Goal: Contribute content: Contribute content

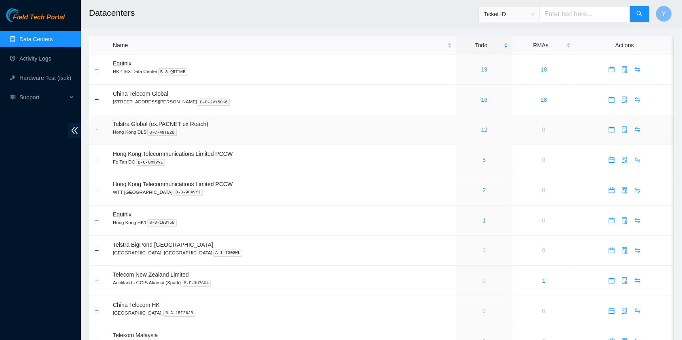
click at [481, 131] on link "12" at bounding box center [484, 130] width 6 height 6
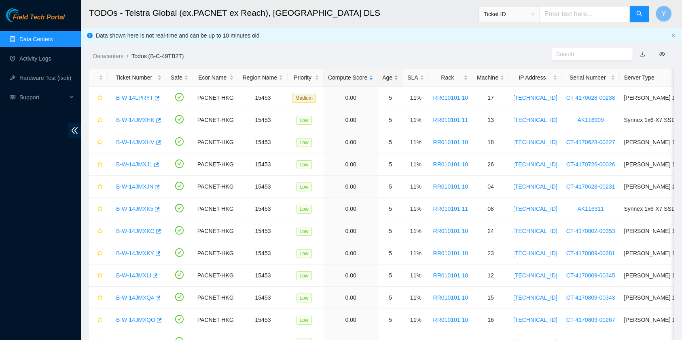
click at [393, 74] on div "Age" at bounding box center [390, 77] width 16 height 9
click at [392, 74] on div "Age" at bounding box center [390, 77] width 16 height 9
click at [387, 74] on div "Age" at bounding box center [390, 77] width 16 height 9
click at [133, 95] on link "B-W-14LPRYT" at bounding box center [134, 98] width 37 height 6
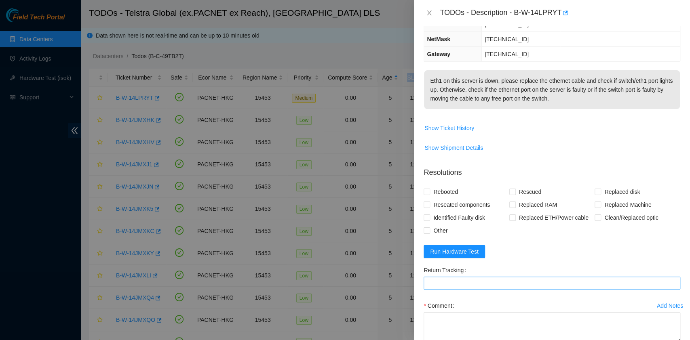
scroll to position [152, 0]
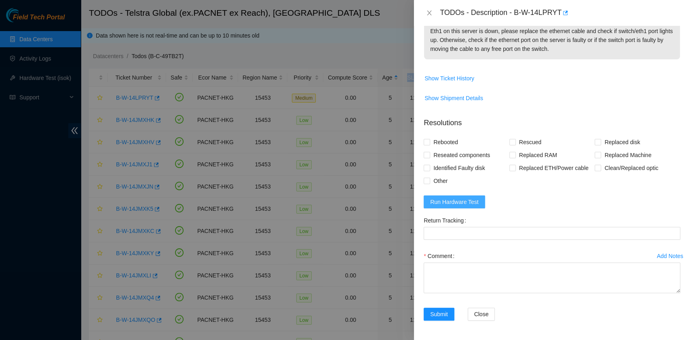
click at [455, 208] on button "Run Hardware Test" at bounding box center [454, 202] width 61 height 13
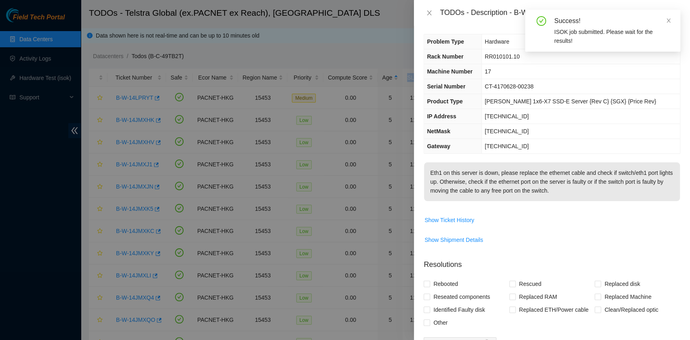
scroll to position [0, 0]
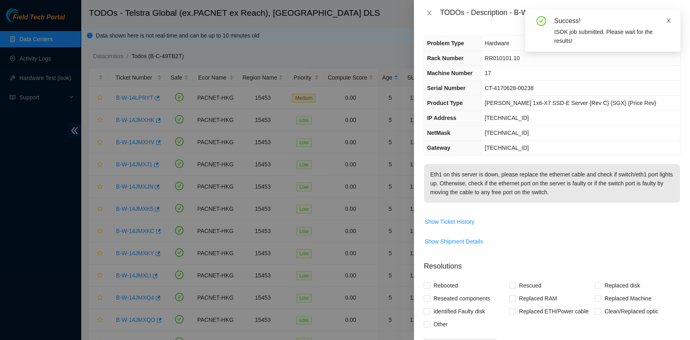
click at [667, 20] on icon "close" at bounding box center [669, 21] width 6 height 6
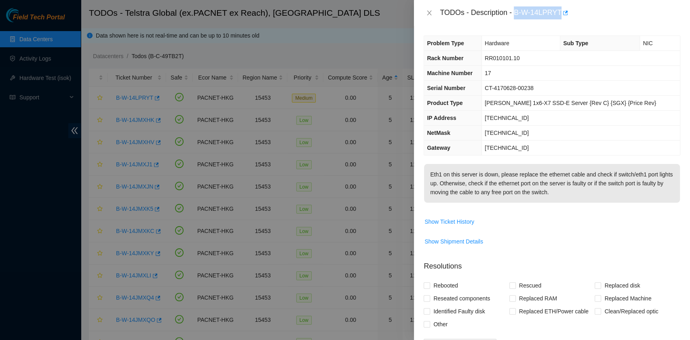
drag, startPoint x: 514, startPoint y: 13, endPoint x: 559, endPoint y: 23, distance: 45.6
click at [559, 23] on div "TODOs - Description - B-W-14LPRYT" at bounding box center [552, 13] width 276 height 26
copy div "B-W-14LPRYT"
click at [573, 138] on td "[TECHNICAL_ID]" at bounding box center [581, 133] width 198 height 15
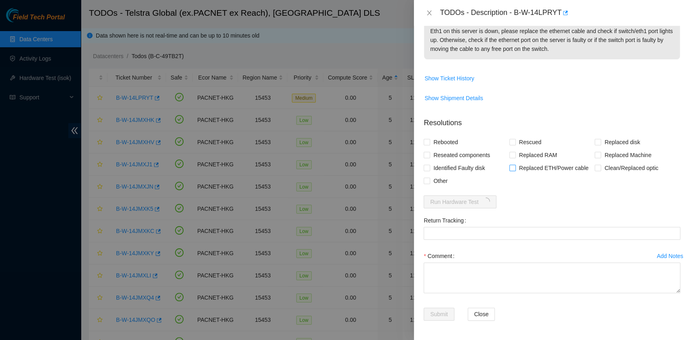
scroll to position [152, 0]
click at [482, 157] on span "Reseated components" at bounding box center [461, 155] width 63 height 13
click at [429, 157] on input "Reseated components" at bounding box center [427, 155] width 6 height 6
checkbox input "true"
click at [451, 144] on span "Rebooted" at bounding box center [445, 142] width 31 height 13
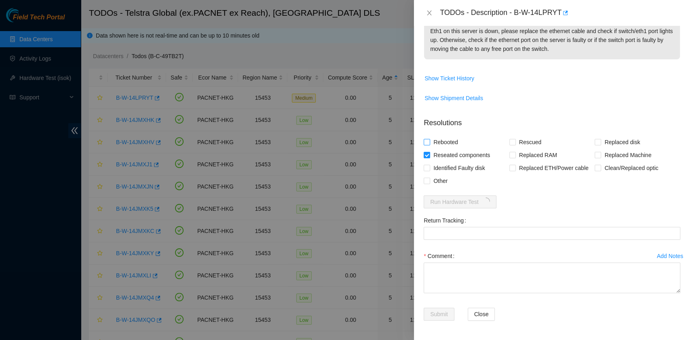
click at [429, 144] on input "Rebooted" at bounding box center [427, 142] width 6 height 6
checkbox input "true"
click at [532, 146] on span "Rescued" at bounding box center [530, 142] width 29 height 13
click at [515, 145] on input "Rescued" at bounding box center [512, 142] width 6 height 6
checkbox input "true"
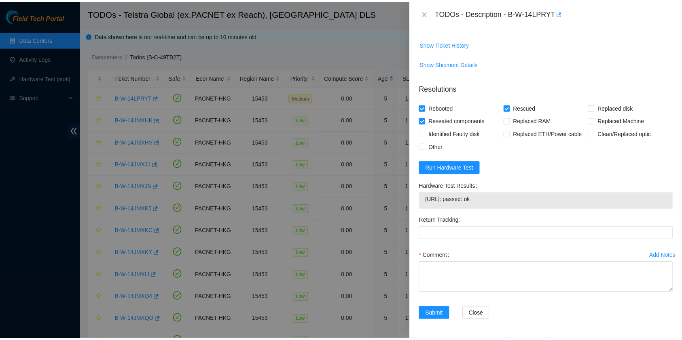
scroll to position [186, 0]
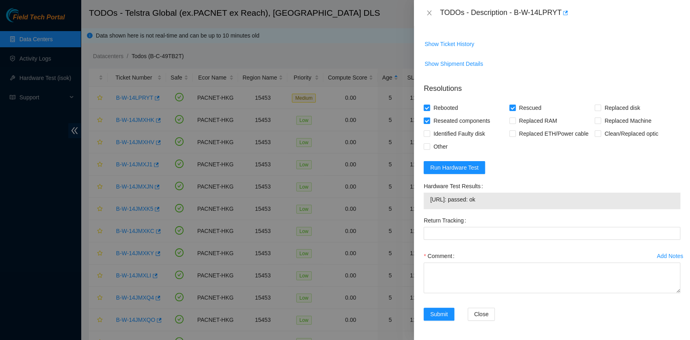
drag, startPoint x: 513, startPoint y: 55, endPoint x: 510, endPoint y: 111, distance: 56.7
click at [513, 55] on td "Show Ticket History" at bounding box center [552, 47] width 257 height 20
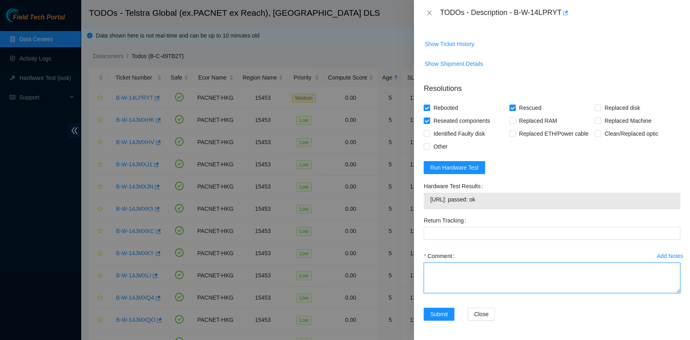
click at [448, 277] on textarea "Comment" at bounding box center [552, 278] width 257 height 31
type textarea "o"
type textarea "pass ok"
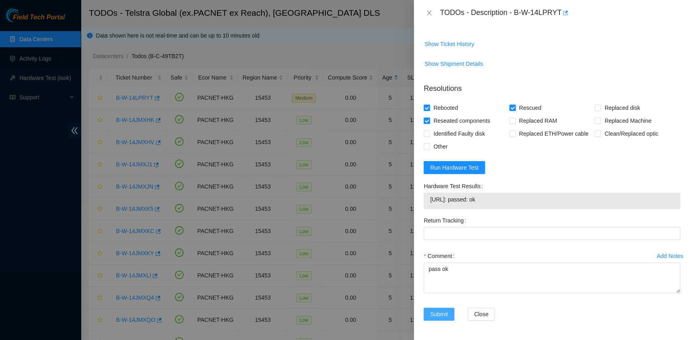
click at [447, 313] on span "Submit" at bounding box center [439, 314] width 18 height 9
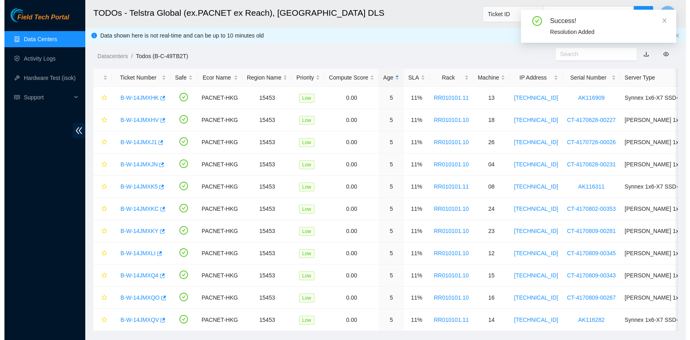
scroll to position [206, 0]
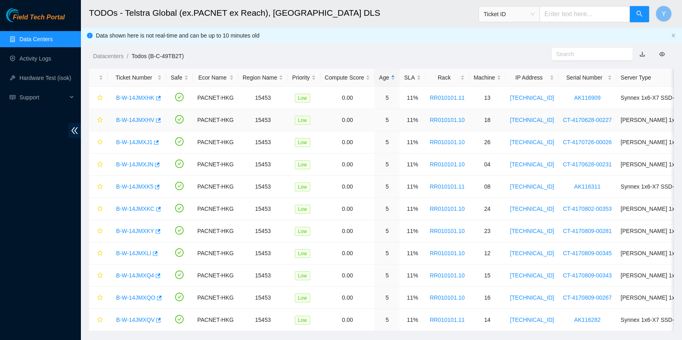
click at [144, 122] on link "B-W-14JMXHV" at bounding box center [135, 120] width 38 height 6
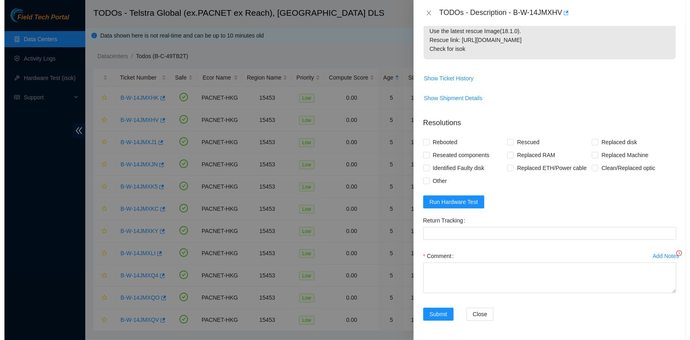
scroll to position [161, 0]
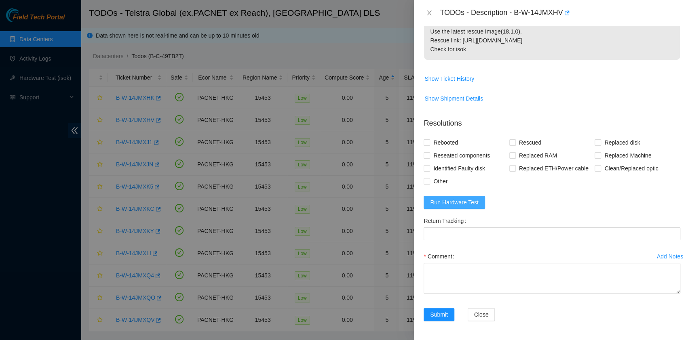
click at [456, 196] on button "Run Hardware Test" at bounding box center [454, 202] width 61 height 13
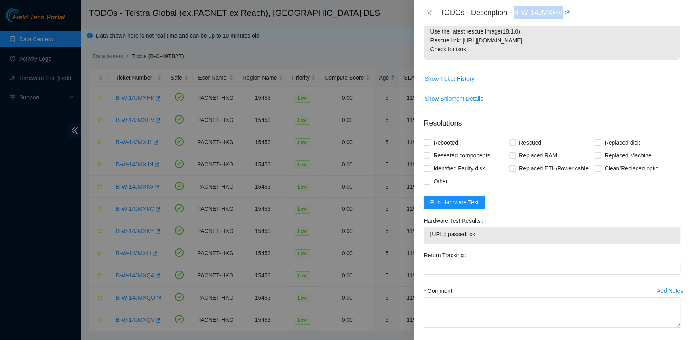
drag, startPoint x: 514, startPoint y: 13, endPoint x: 563, endPoint y: 24, distance: 50.3
click at [563, 24] on div "TODOs - Description - B-W-14JMXHV" at bounding box center [552, 13] width 276 height 26
copy div "B-W-14JMXHV"
click at [549, 105] on td "Show Shipment Details" at bounding box center [552, 102] width 257 height 20
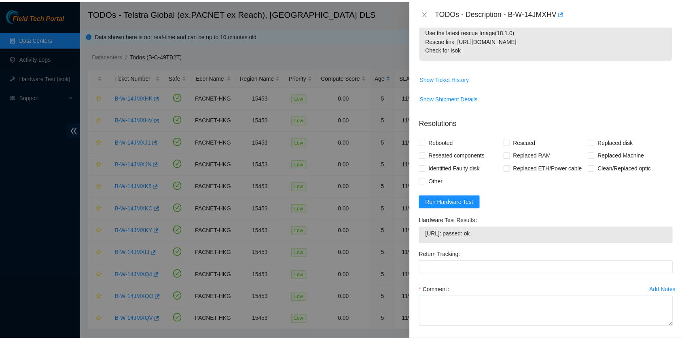
scroll to position [195, 0]
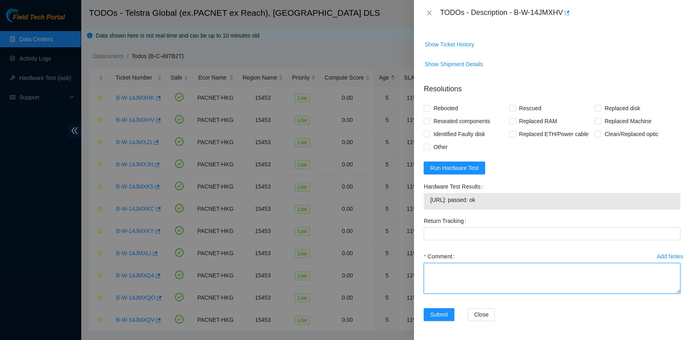
click at [448, 267] on textarea "Comment" at bounding box center [552, 278] width 257 height 31
type textarea "pass ok"
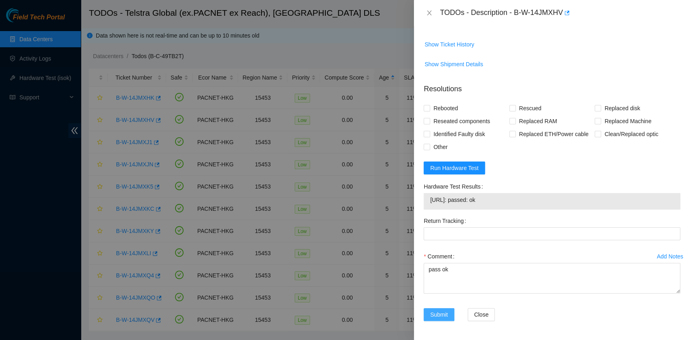
click at [452, 313] on button "Submit" at bounding box center [439, 314] width 31 height 13
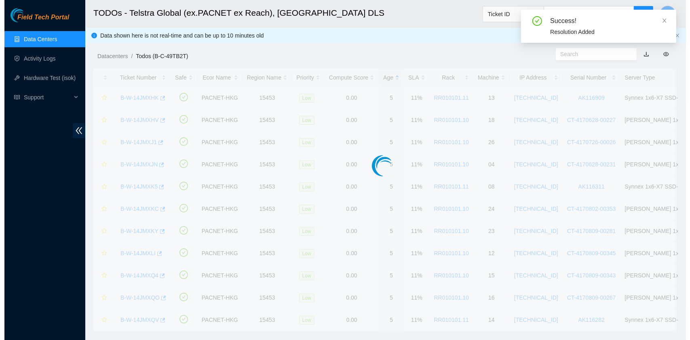
scroll to position [206, 0]
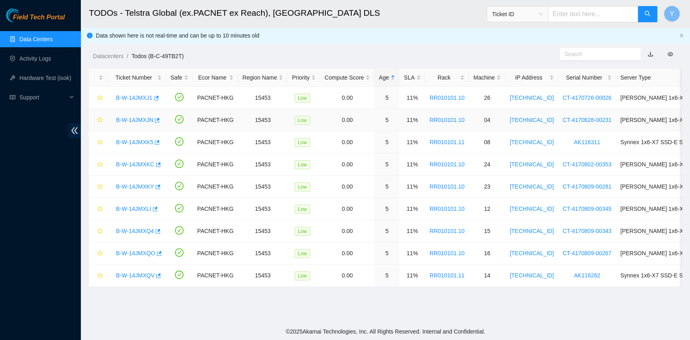
click at [135, 118] on link "B-W-14JMXJN" at bounding box center [134, 120] width 37 height 6
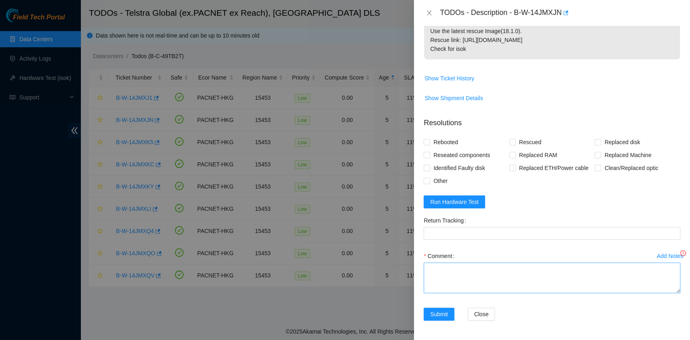
scroll to position [161, 0]
click at [478, 203] on button "Run Hardware Test" at bounding box center [454, 202] width 61 height 13
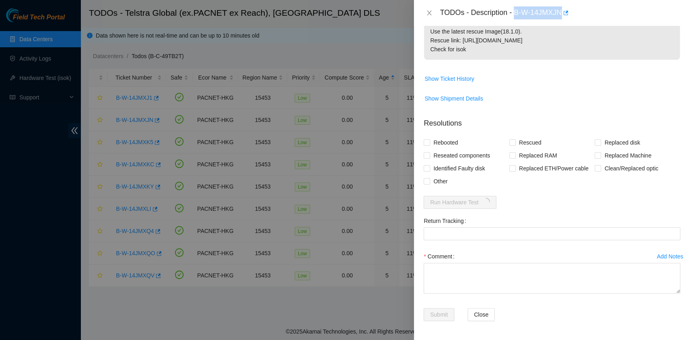
drag, startPoint x: 515, startPoint y: 12, endPoint x: 565, endPoint y: 23, distance: 51.0
click at [565, 23] on div "TODOs - Description - B-W-14JMXJN" at bounding box center [552, 13] width 276 height 26
copy div "B-W-14JMXJN"
click at [545, 72] on span "Show Ticket History" at bounding box center [552, 78] width 256 height 13
click at [454, 154] on span "Reseated components" at bounding box center [461, 155] width 63 height 13
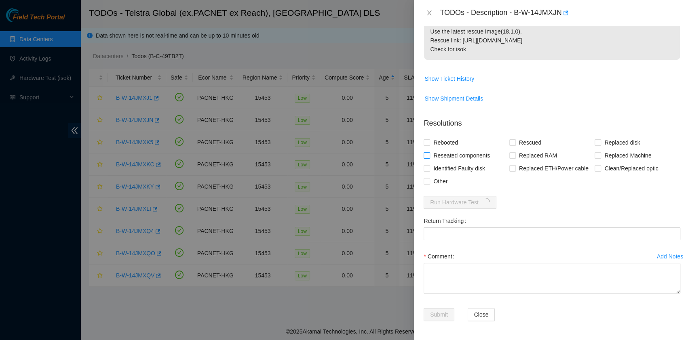
click at [429, 154] on input "Reseated components" at bounding box center [427, 155] width 6 height 6
checkbox input "true"
click at [446, 143] on span "Rebooted" at bounding box center [445, 142] width 31 height 13
click at [429, 143] on input "Rebooted" at bounding box center [427, 142] width 6 height 6
checkbox input "true"
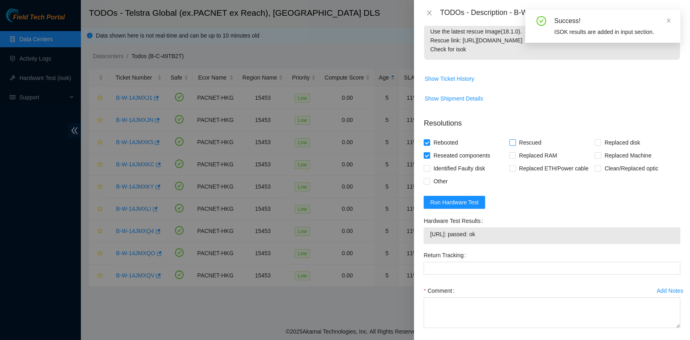
click at [509, 140] on input "Rescued" at bounding box center [512, 142] width 6 height 6
checkbox input "true"
click at [479, 291] on div "Comment" at bounding box center [552, 291] width 257 height 13
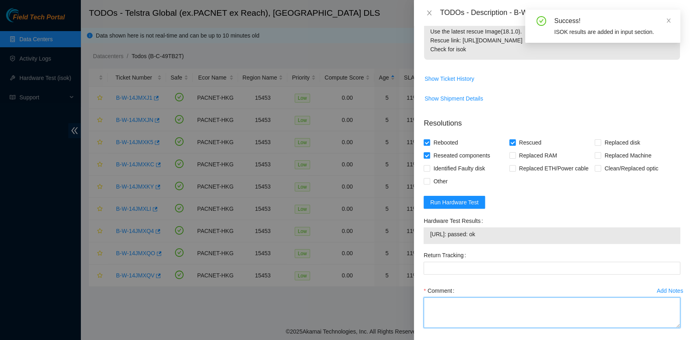
click at [471, 310] on textarea "Comment" at bounding box center [552, 313] width 257 height 31
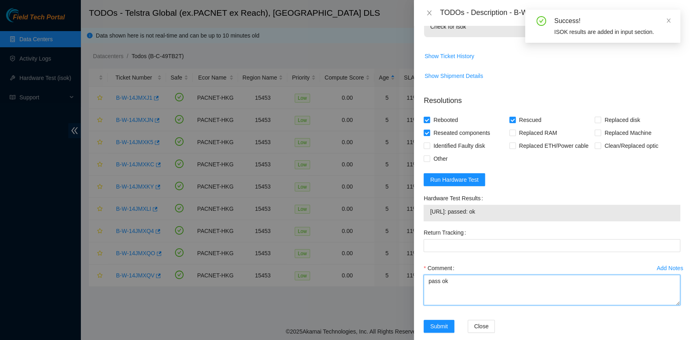
scroll to position [195, 0]
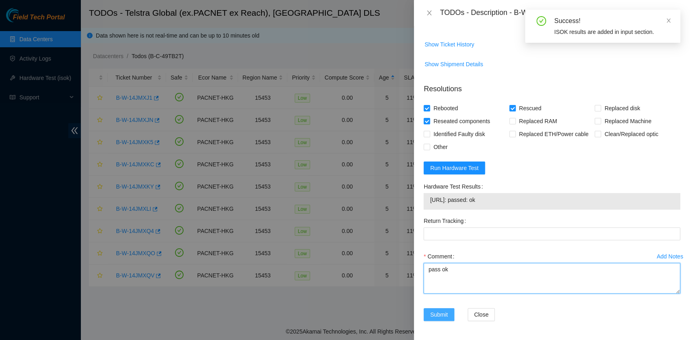
type textarea "pass ok"
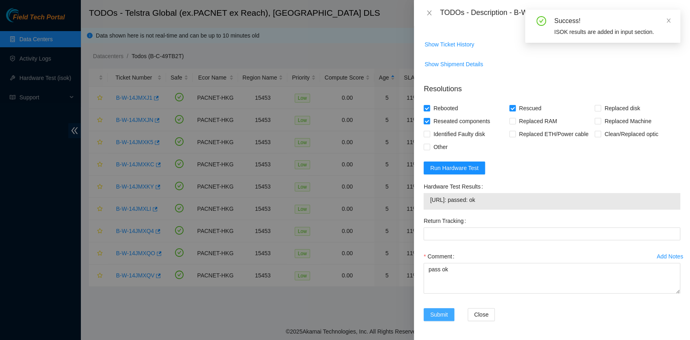
click at [441, 310] on span "Submit" at bounding box center [439, 314] width 18 height 9
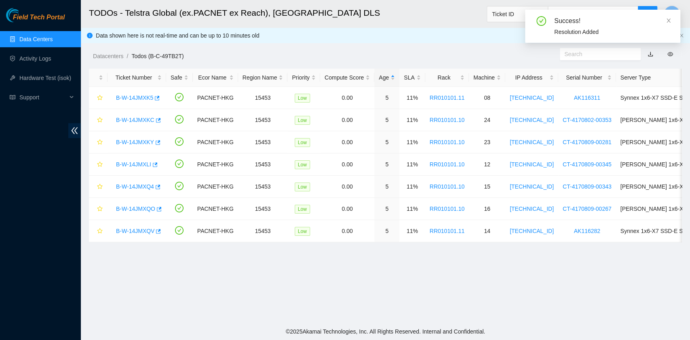
scroll to position [206, 0]
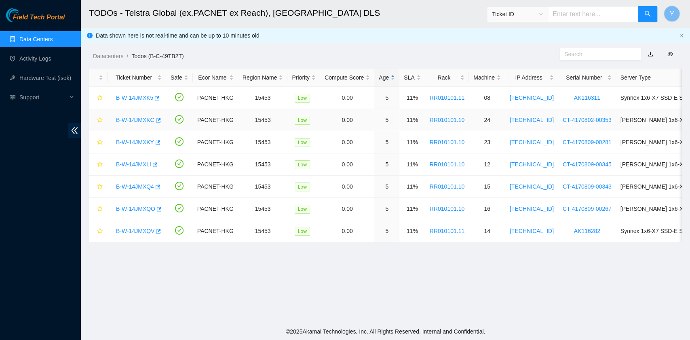
click at [131, 120] on link "B-W-14JMXKC" at bounding box center [135, 120] width 38 height 6
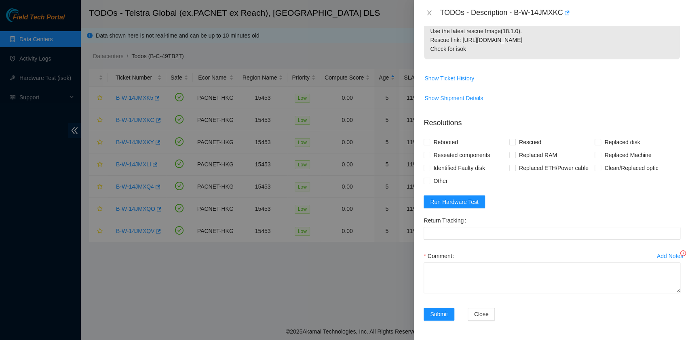
scroll to position [161, 0]
click at [459, 199] on span "Run Hardware Test" at bounding box center [454, 202] width 49 height 9
click at [517, 12] on div "TODOs - Description - B-W-14JMXKC" at bounding box center [560, 12] width 241 height 13
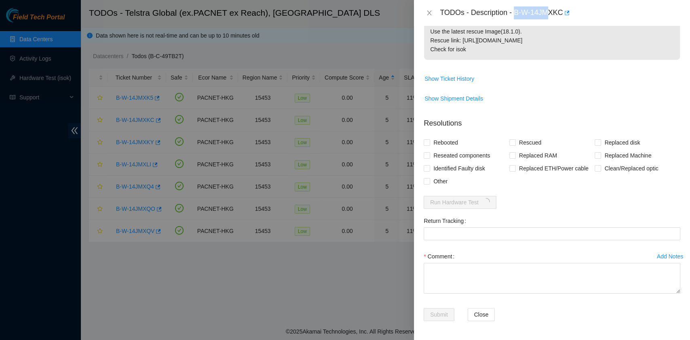
drag, startPoint x: 517, startPoint y: 12, endPoint x: 550, endPoint y: 18, distance: 33.6
click at [550, 18] on div "TODOs - Description - B-W-14JMXKC" at bounding box center [560, 12] width 241 height 13
drag, startPoint x: 560, startPoint y: 14, endPoint x: 530, endPoint y: 14, distance: 29.5
click at [530, 14] on div "TODOs - Description - B-W-14JMXKC" at bounding box center [560, 12] width 241 height 13
click at [518, 13] on div "TODOs - Description - B-W-14JMXKC" at bounding box center [560, 12] width 241 height 13
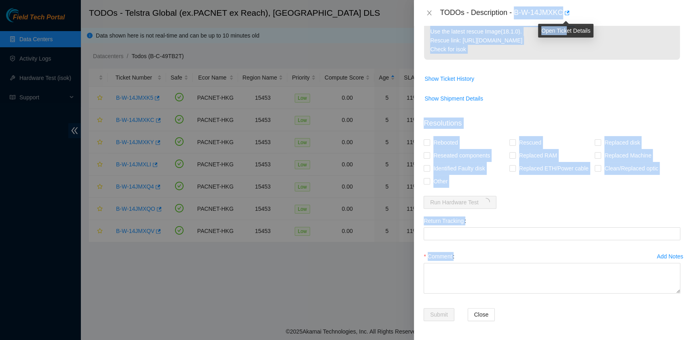
drag, startPoint x: 517, startPoint y: 12, endPoint x: 566, endPoint y: 19, distance: 49.4
click at [566, 19] on body "Field Tech Portal Data Centers Activity Logs Hardware Test (isok) Support TODOs…" at bounding box center [345, 170] width 690 height 340
click at [558, 31] on div "Open Ticket Details" at bounding box center [565, 31] width 55 height 14
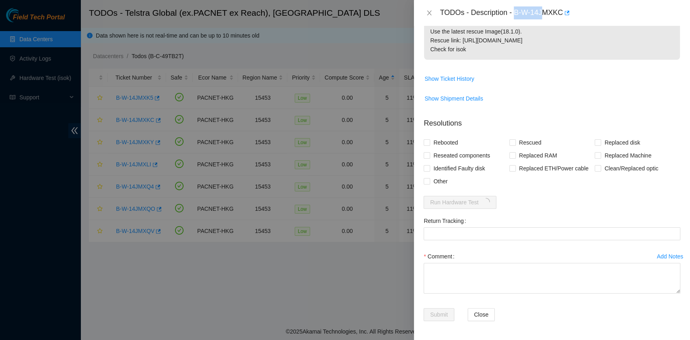
drag, startPoint x: 516, startPoint y: 13, endPoint x: 547, endPoint y: 17, distance: 30.5
click at [544, 16] on div "TODOs - Description - B-W-14JMXKC" at bounding box center [560, 12] width 241 height 13
drag, startPoint x: 555, startPoint y: 18, endPoint x: 562, endPoint y: 17, distance: 7.4
click at [562, 17] on div "TODOs - Description - B-W-14JMXKC" at bounding box center [560, 12] width 241 height 13
click at [530, 27] on p "Machine unpingable. Before doing anything, please connect a monitor and look fo…" at bounding box center [552, 31] width 256 height 57
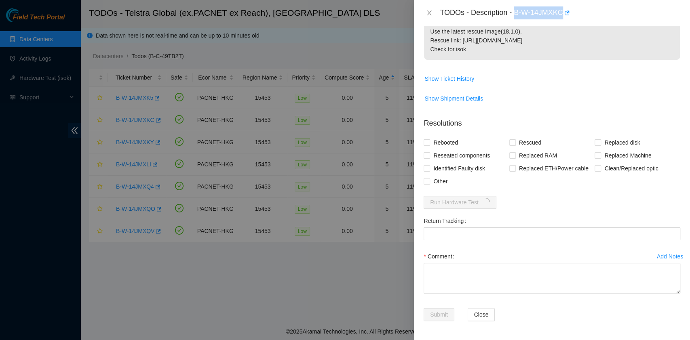
drag, startPoint x: 515, startPoint y: 10, endPoint x: 562, endPoint y: 21, distance: 47.4
click at [562, 21] on div "TODOs - Description - B-W-14JMXKC" at bounding box center [552, 13] width 276 height 26
copy div "B-W-14JMXKC"
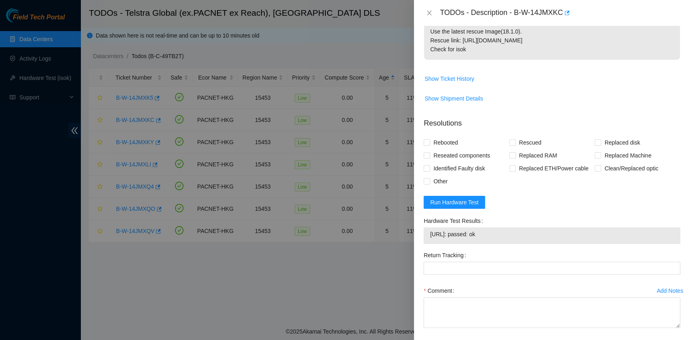
click at [534, 70] on td "Machine unpingable. Before doing anything, please connect a monitor and look fo…" at bounding box center [552, 37] width 257 height 69
drag, startPoint x: 487, startPoint y: 97, endPoint x: 469, endPoint y: 129, distance: 37.5
click at [488, 97] on span "Show Shipment Details" at bounding box center [552, 98] width 256 height 13
click at [432, 150] on span "Reseated components" at bounding box center [461, 155] width 63 height 13
click at [429, 152] on input "Reseated components" at bounding box center [427, 155] width 6 height 6
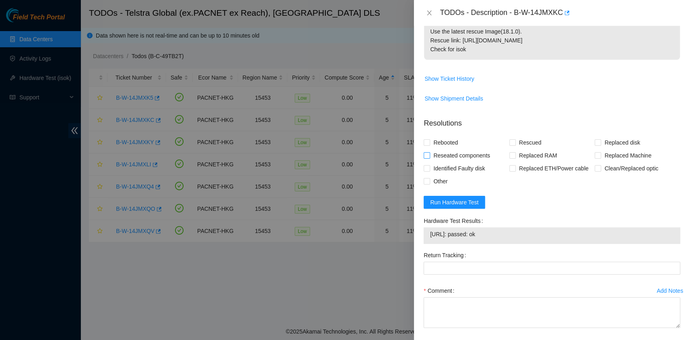
checkbox input "true"
click at [433, 142] on span "Rebooted" at bounding box center [445, 142] width 31 height 13
click at [429, 142] on input "Rebooted" at bounding box center [427, 142] width 6 height 6
checkbox input "true"
click at [509, 141] on input "Rescued" at bounding box center [512, 142] width 6 height 6
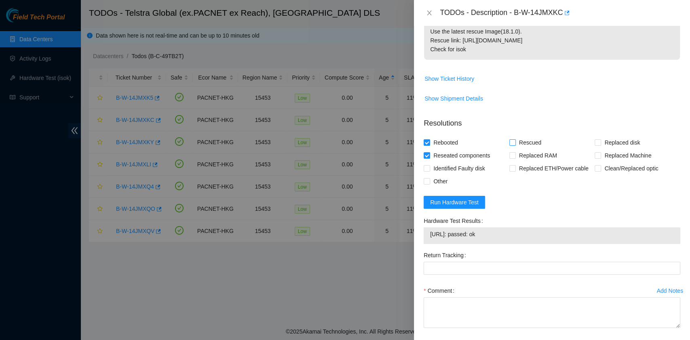
checkbox input "true"
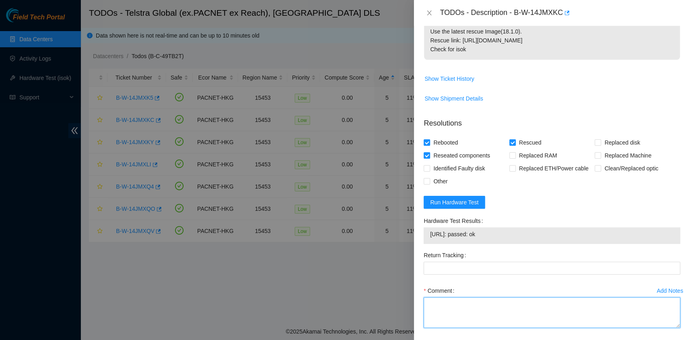
click at [473, 306] on textarea "Comment" at bounding box center [552, 313] width 257 height 31
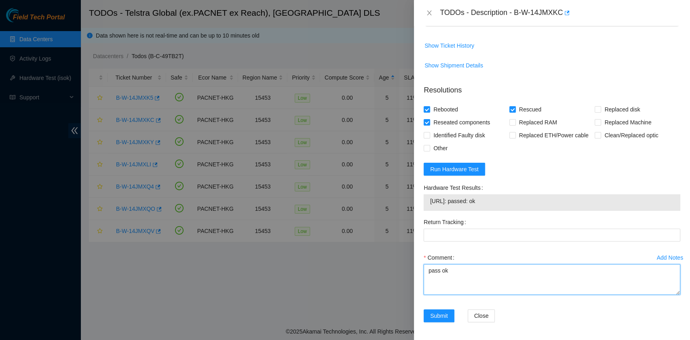
scroll to position [195, 0]
type textarea "pass ok"
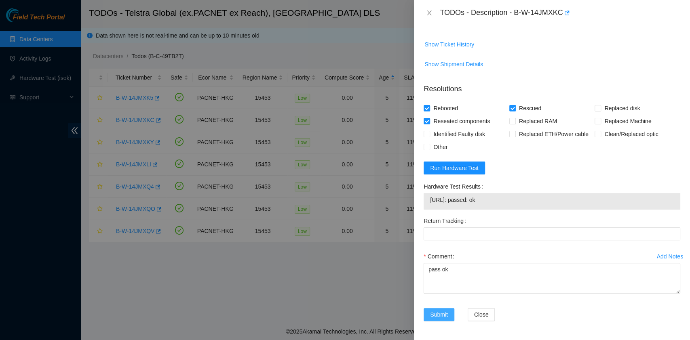
click at [432, 314] on span "Submit" at bounding box center [439, 314] width 18 height 9
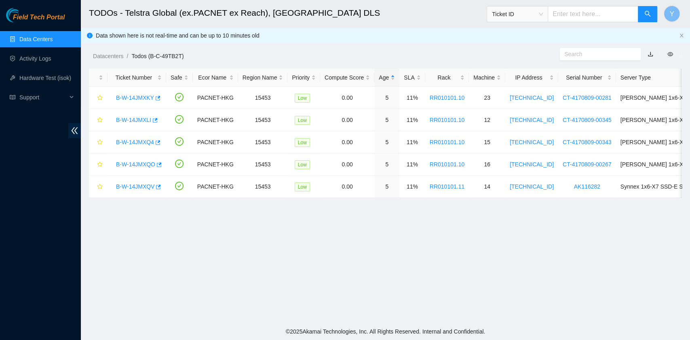
scroll to position [206, 0]
click at [46, 55] on link "Activity Logs" at bounding box center [35, 58] width 32 height 6
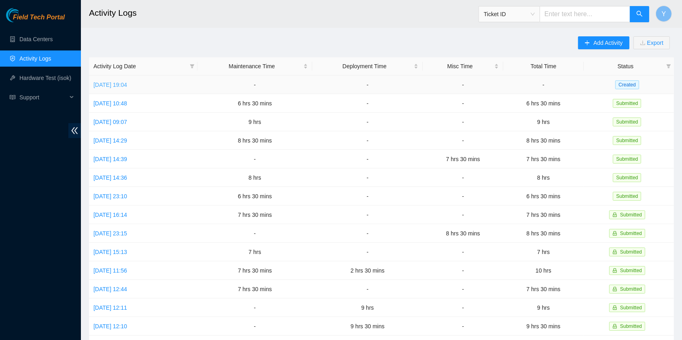
click at [127, 82] on link "[DATE] 19:04" at bounding box center [110, 85] width 34 height 6
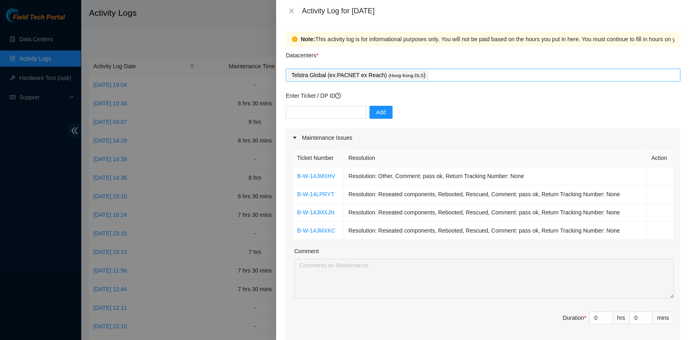
click at [430, 71] on div "Telstra Global (ex.PACNET ex Reach) ( [GEOGRAPHIC_DATA] DLS )" at bounding box center [483, 75] width 391 height 11
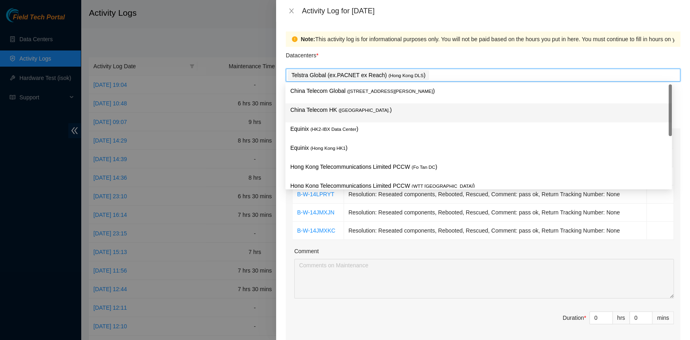
click at [414, 103] on div "China Telecom HK ( [GEOGRAPHIC_DATA] )" at bounding box center [478, 112] width 386 height 19
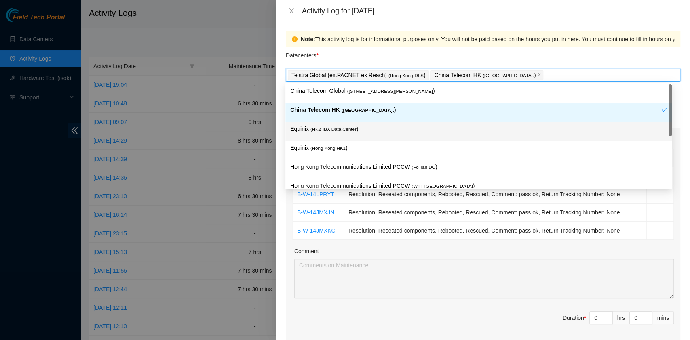
click at [376, 125] on p "Equinix ( HK2-IBX Data Center )" at bounding box center [478, 129] width 377 height 9
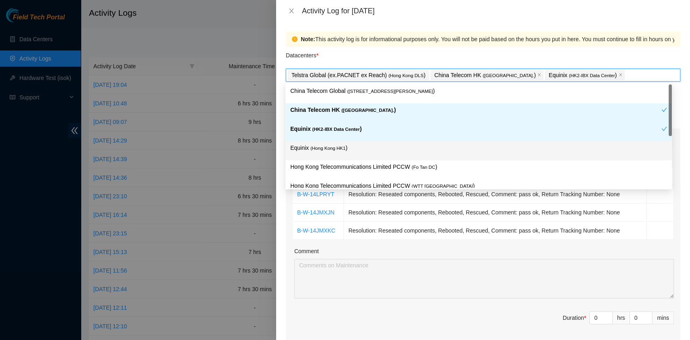
click at [364, 144] on p "Equinix ( [GEOGRAPHIC_DATA] HK1 )" at bounding box center [478, 148] width 377 height 9
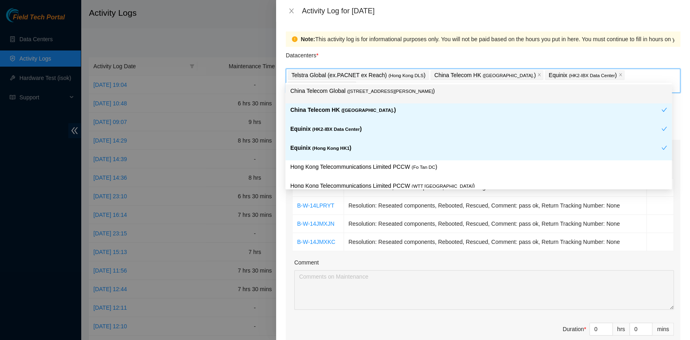
click at [397, 47] on div "Datacenters *" at bounding box center [483, 58] width 395 height 22
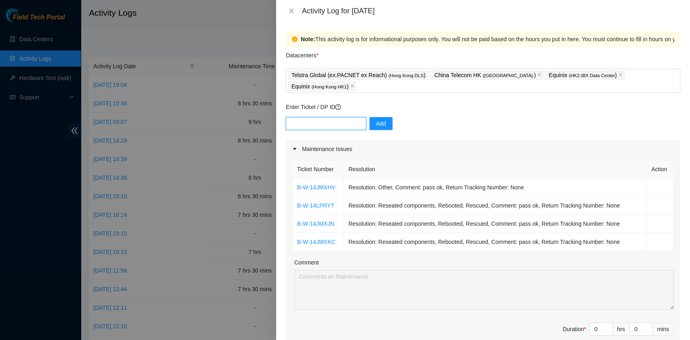
click at [335, 117] on input "text" at bounding box center [326, 123] width 80 height 13
paste input "B-W-14JMXHK"
type input "B-W-14JMXHK"
click at [370, 117] on button "Add" at bounding box center [381, 123] width 23 height 13
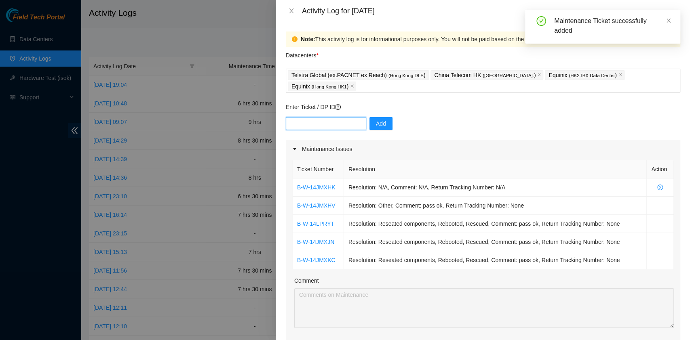
click at [326, 117] on input "text" at bounding box center [326, 123] width 80 height 13
paste input "B-W-14JMXJ1"
type input "B-W-14JMXJ1"
click at [379, 119] on span "Add" at bounding box center [381, 123] width 10 height 9
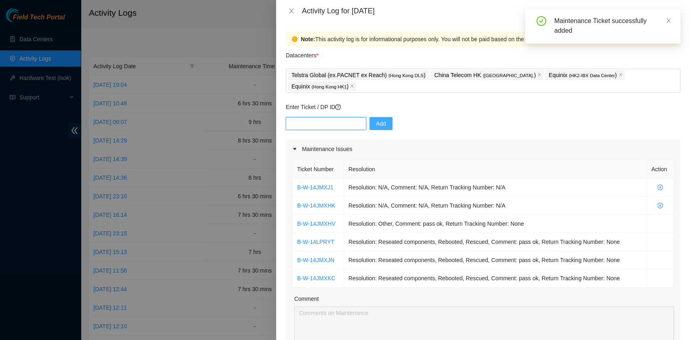
click at [324, 117] on input "text" at bounding box center [326, 123] width 80 height 13
paste input "B-W-14JMXK5"
type input "B-W-14JMXK5"
click at [376, 117] on button "Add" at bounding box center [381, 123] width 23 height 13
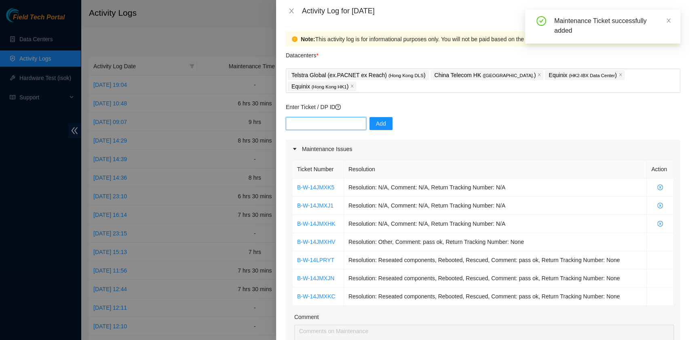
click at [323, 117] on input "text" at bounding box center [326, 123] width 80 height 13
paste input "B-W-14JMXKY"
type input "B-W-14JMXKY"
click at [376, 119] on span "Add" at bounding box center [381, 123] width 10 height 9
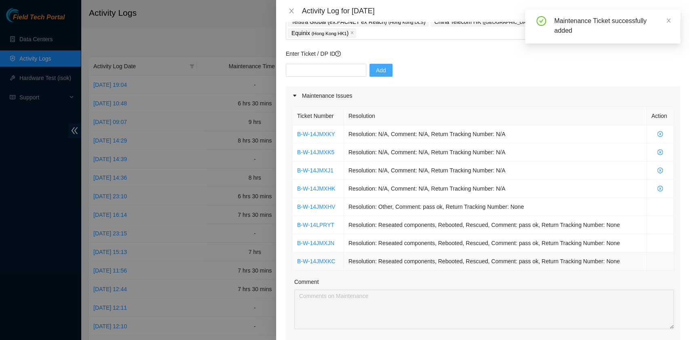
scroll to position [54, 0]
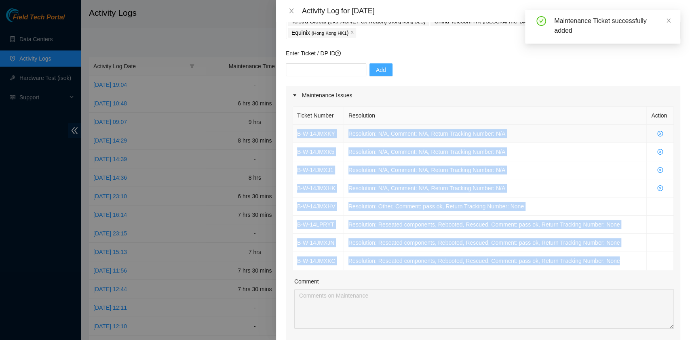
drag, startPoint x: 630, startPoint y: 254, endPoint x: 293, endPoint y: 118, distance: 363.5
click at [293, 125] on tbody "B-W-14JMXKY Resolution: N/A, Comment: N/A, Return Tracking Number: N/A B-W-14JM…" at bounding box center [483, 198] width 381 height 146
copy tbody "B-W-14JMXKY Resolution: N/A, Comment: N/A, Return Tracking Number: N/A B-W-14JM…"
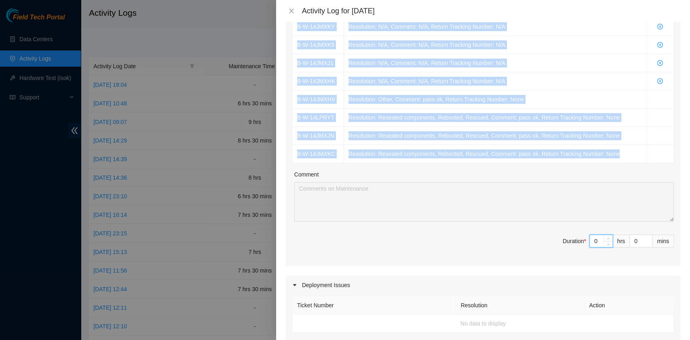
scroll to position [161, 0]
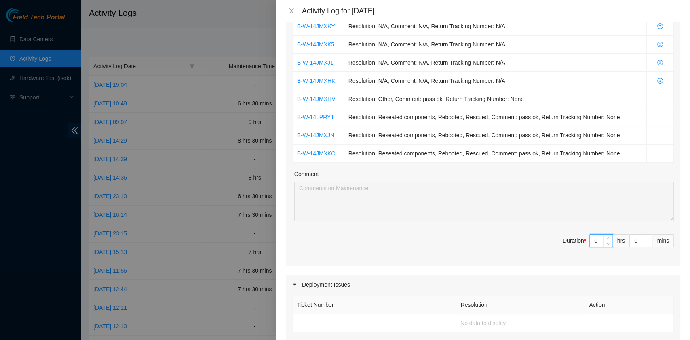
drag, startPoint x: 589, startPoint y: 233, endPoint x: 567, endPoint y: 230, distance: 22.9
click at [567, 234] on span "Duration * 0 hrs 0 mins" at bounding box center [483, 245] width 382 height 23
type input "8"
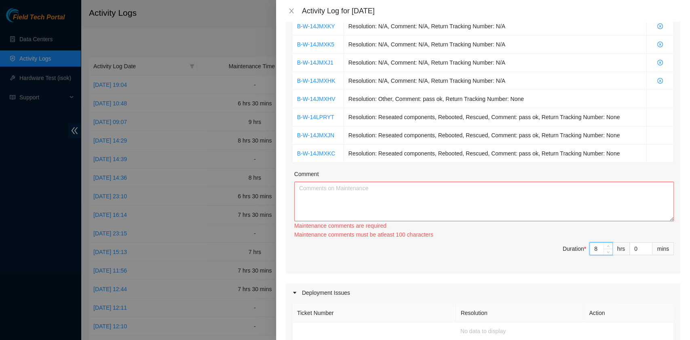
type input "8"
click at [412, 182] on textarea "Comment" at bounding box center [484, 202] width 380 height 40
paste textarea "B-W-14JMXKY Resolution: N/A, Comment: N/A, Return Tracking Number: N/A B-W-14JM…"
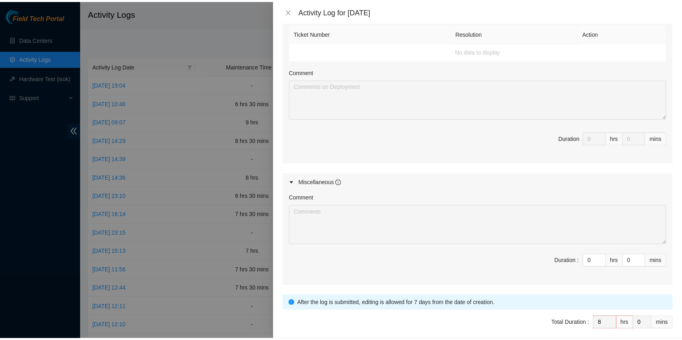
scroll to position [456, 0]
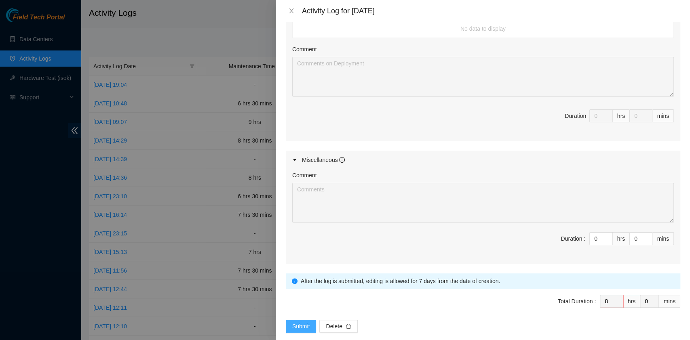
type textarea "B-W-14JMXKY Resolution: N/A, Comment: N/A, Return Tracking Number: N/A B-W-14JM…"
click at [293, 322] on span "Submit" at bounding box center [301, 326] width 18 height 9
